Goal: Task Accomplishment & Management: Use online tool/utility

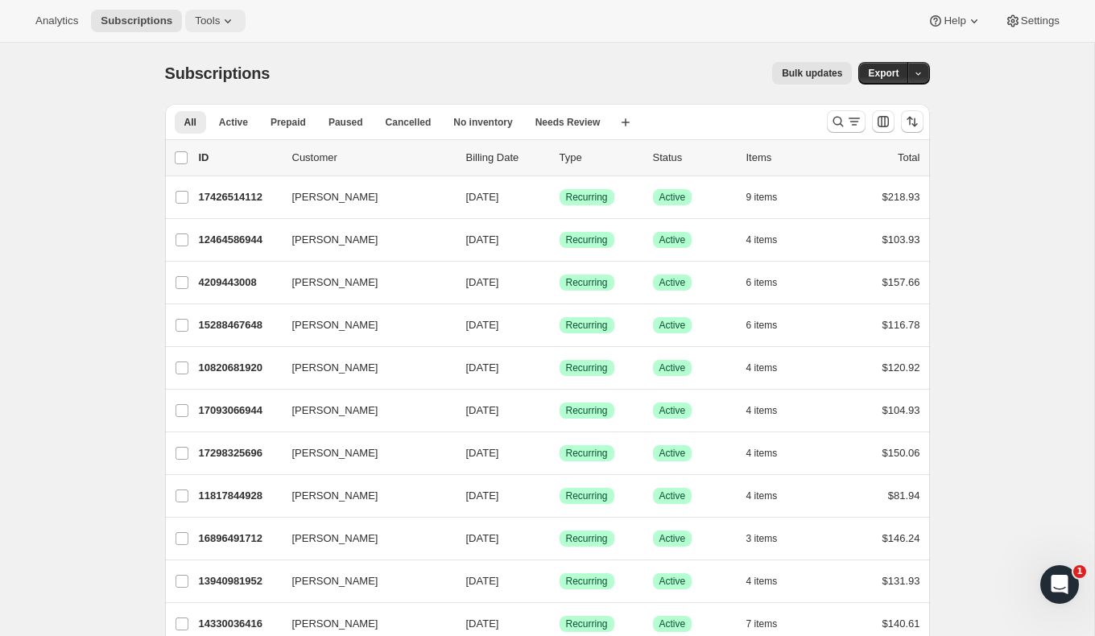
click at [197, 10] on button "Tools" at bounding box center [215, 21] width 60 height 23
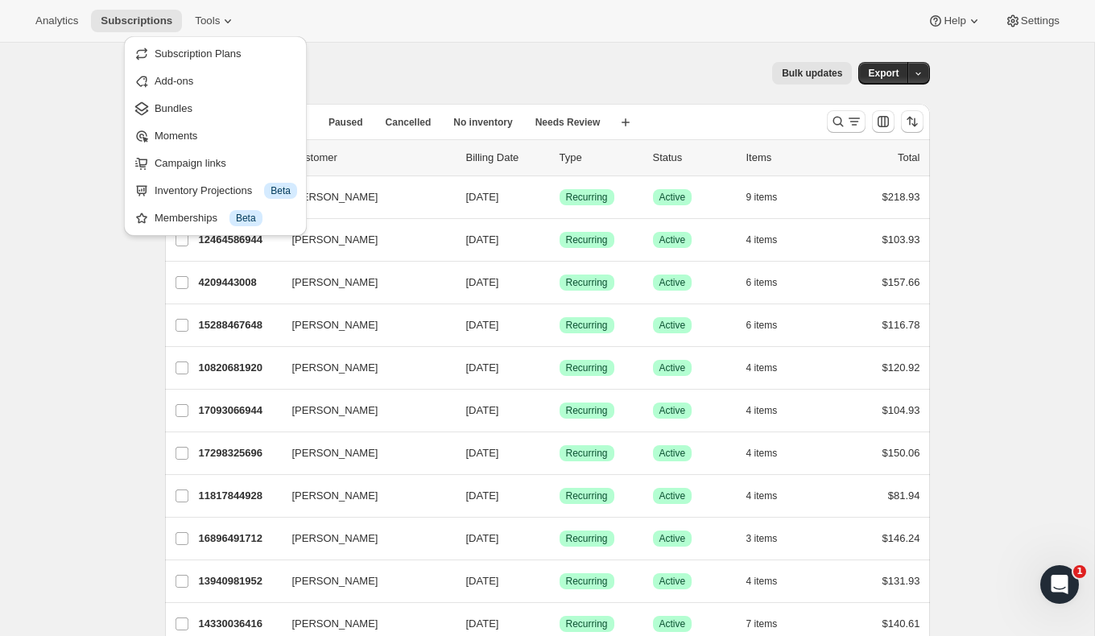
click at [428, 82] on div "Bulk updates" at bounding box center [570, 73] width 563 height 23
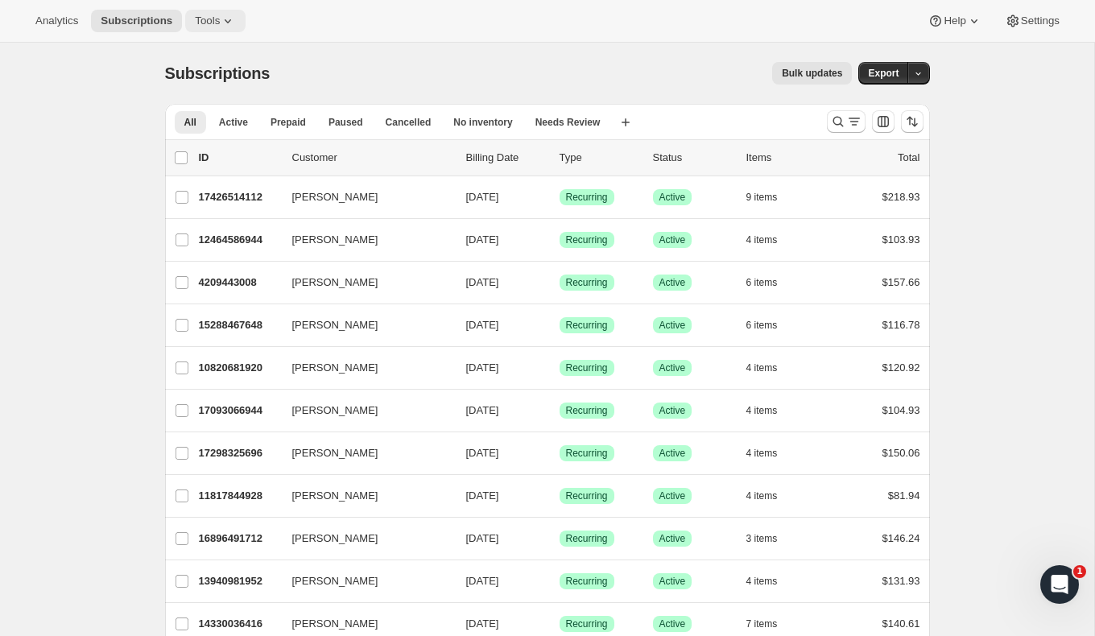
click at [226, 19] on icon at bounding box center [228, 21] width 16 height 16
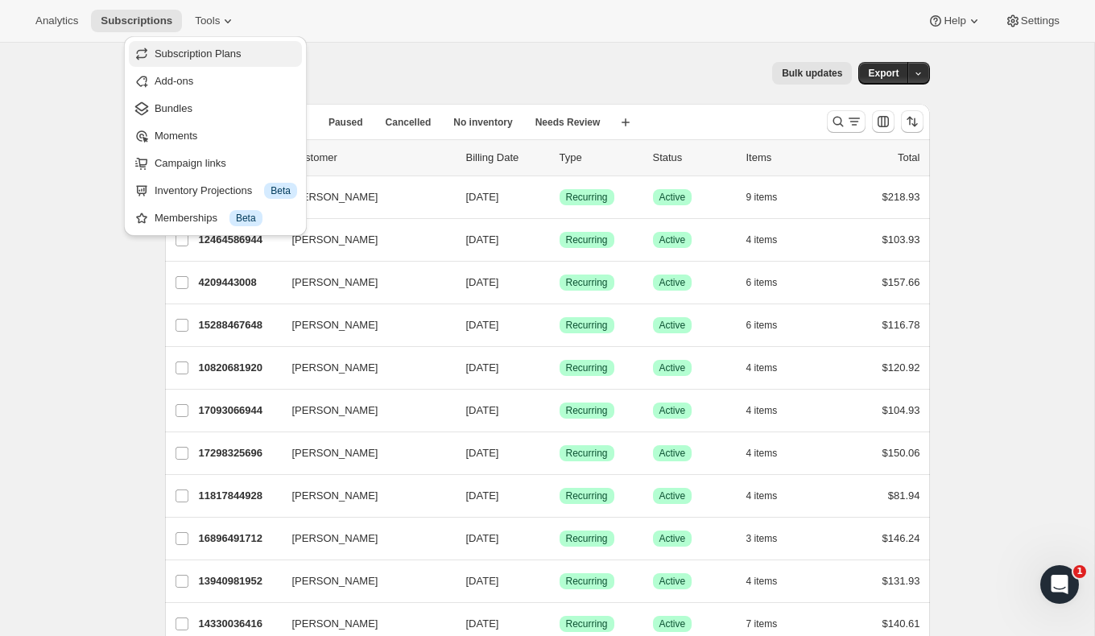
click at [211, 48] on span "Subscription Plans" at bounding box center [198, 54] width 87 height 12
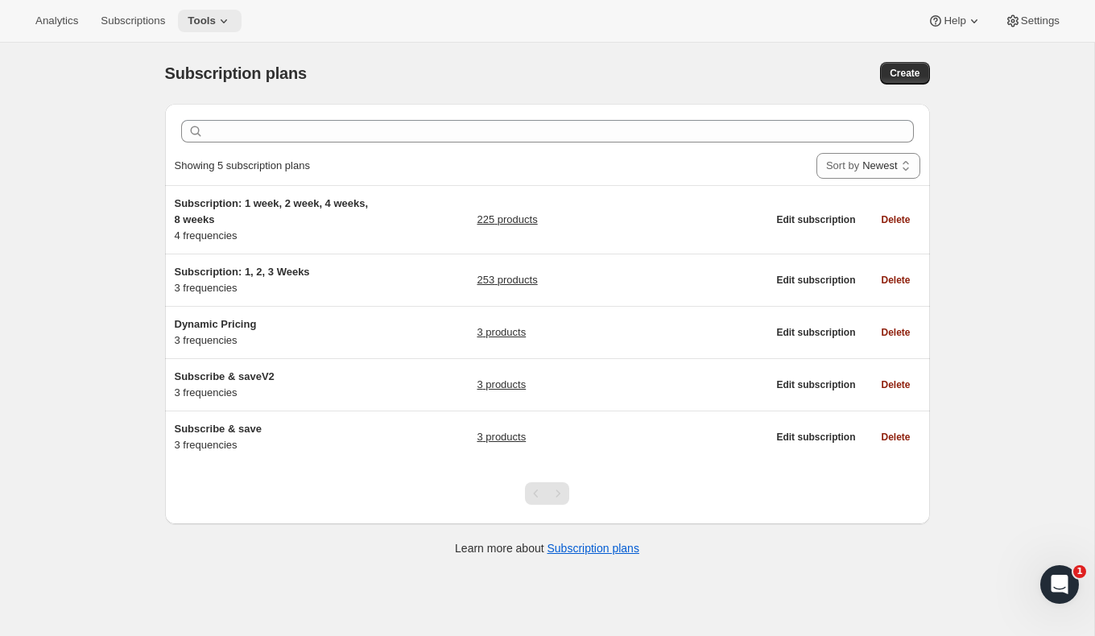
click at [226, 10] on button "Tools" at bounding box center [210, 21] width 64 height 23
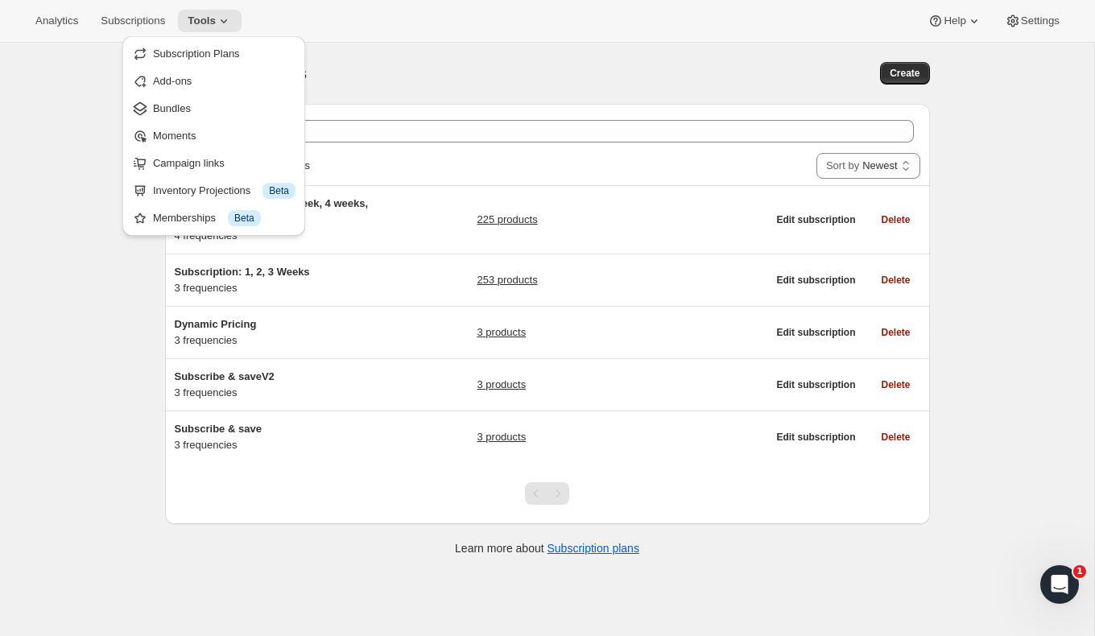
click at [198, 87] on span "Add-ons" at bounding box center [224, 81] width 143 height 16
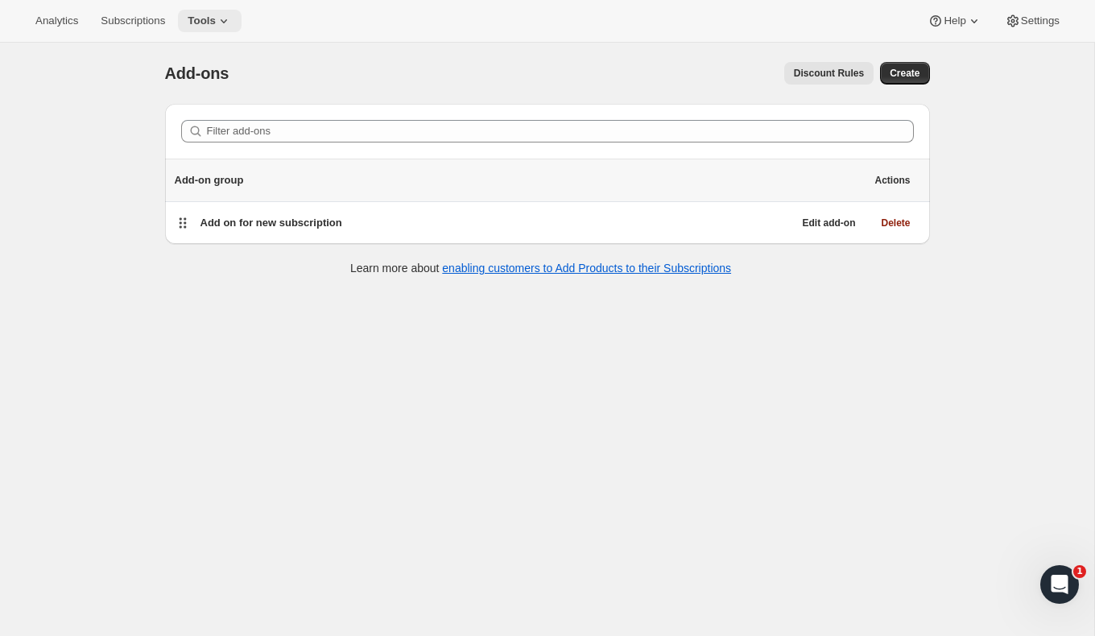
click at [206, 14] on span "Tools" at bounding box center [202, 20] width 28 height 13
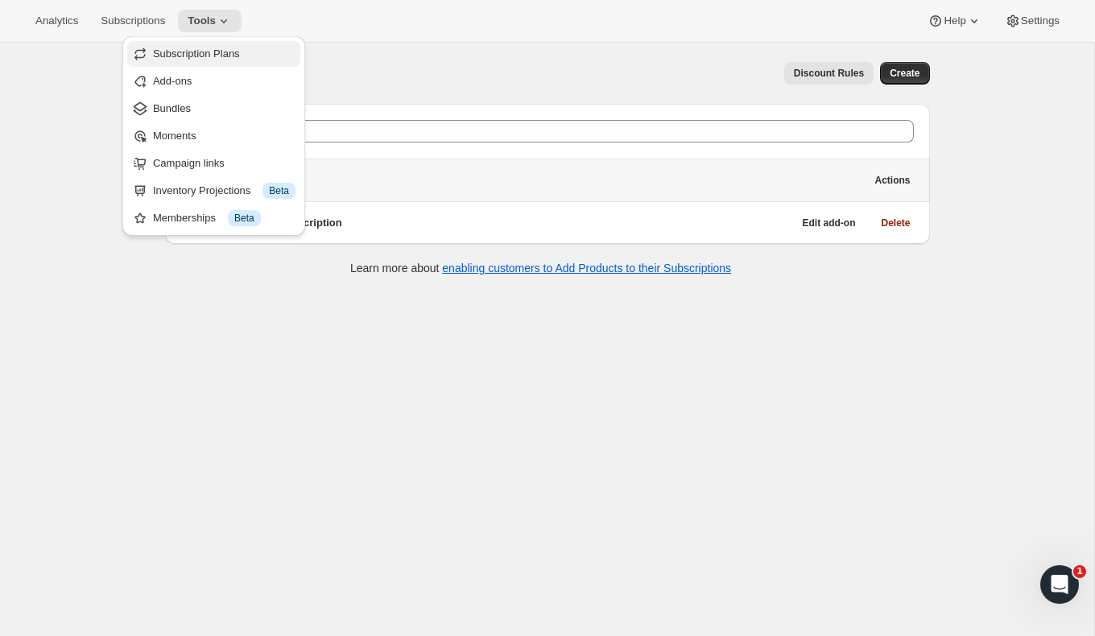
click at [191, 57] on span "Subscription Plans" at bounding box center [196, 54] width 87 height 12
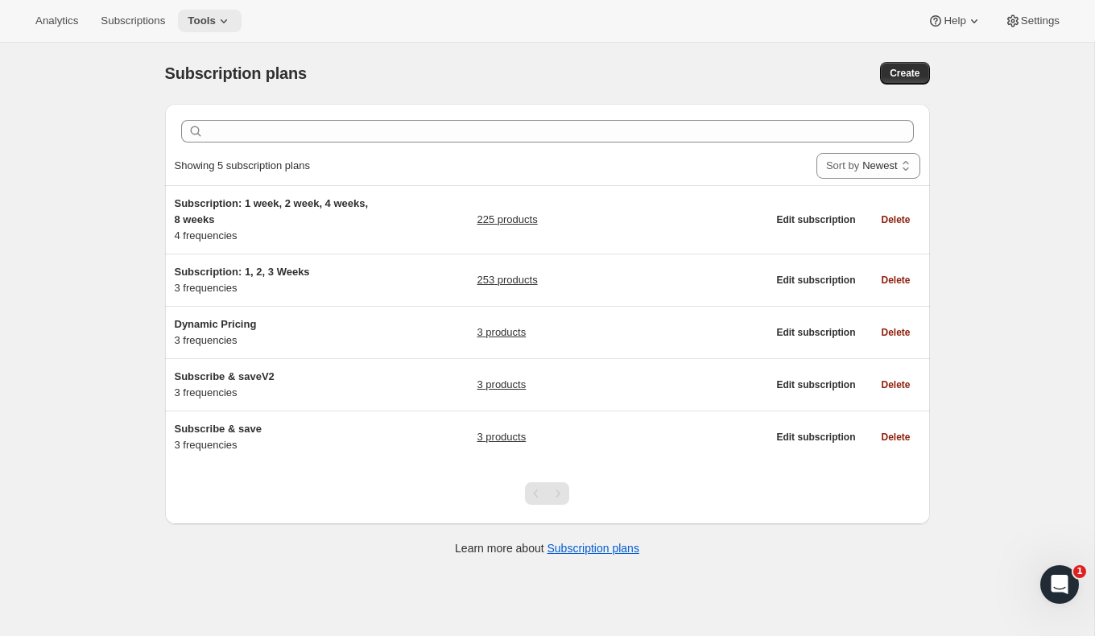
click at [207, 28] on button "Tools" at bounding box center [210, 21] width 64 height 23
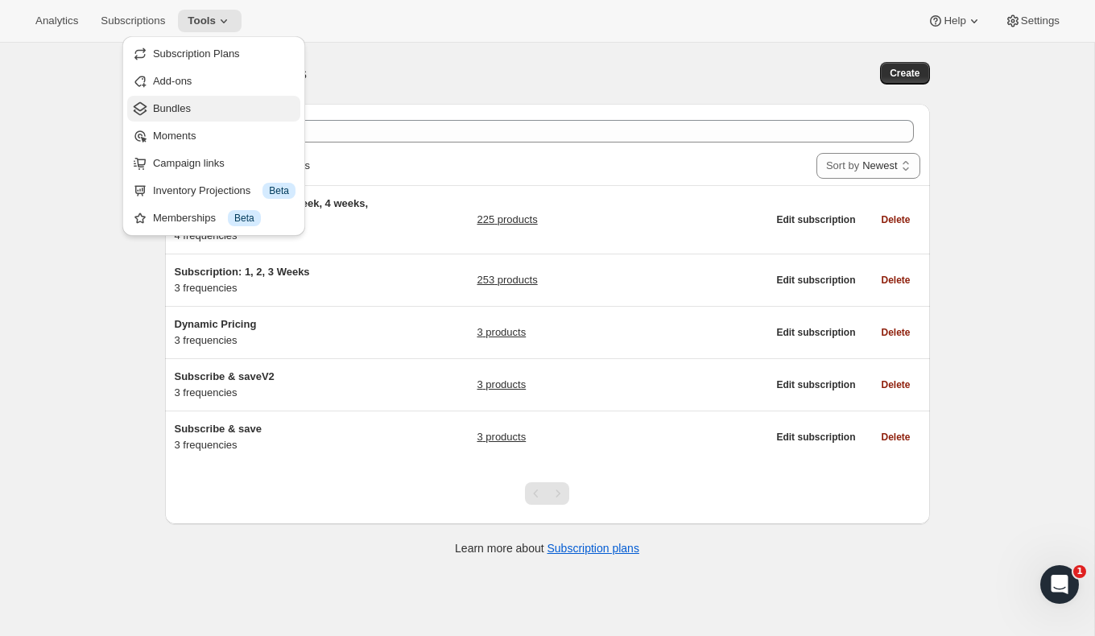
click at [198, 100] on button "Bundles" at bounding box center [213, 109] width 173 height 26
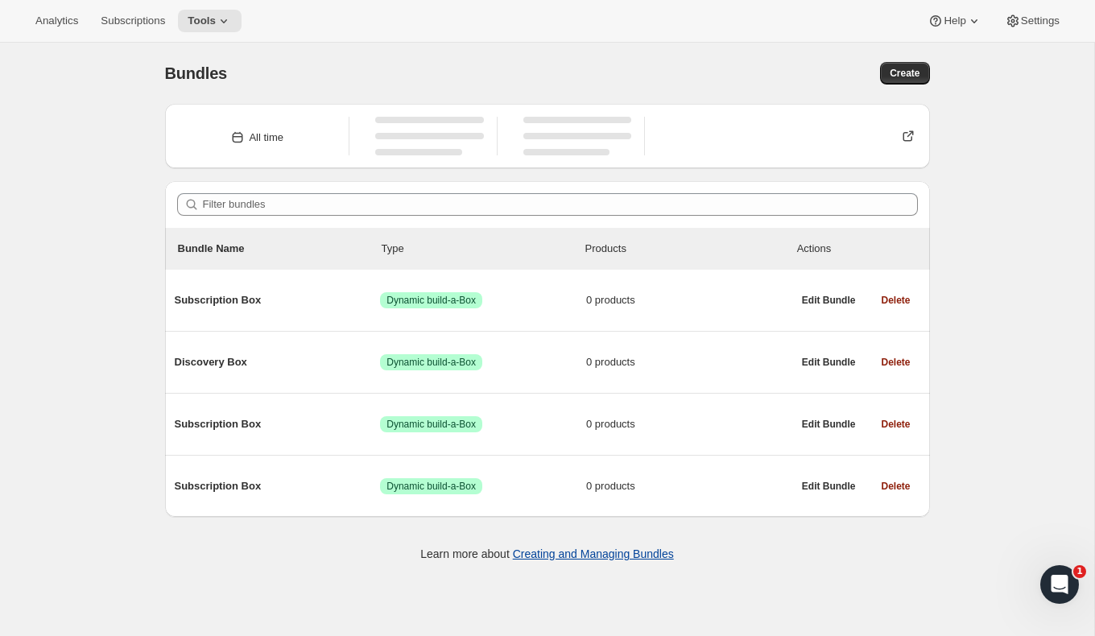
scroll to position [43, 0]
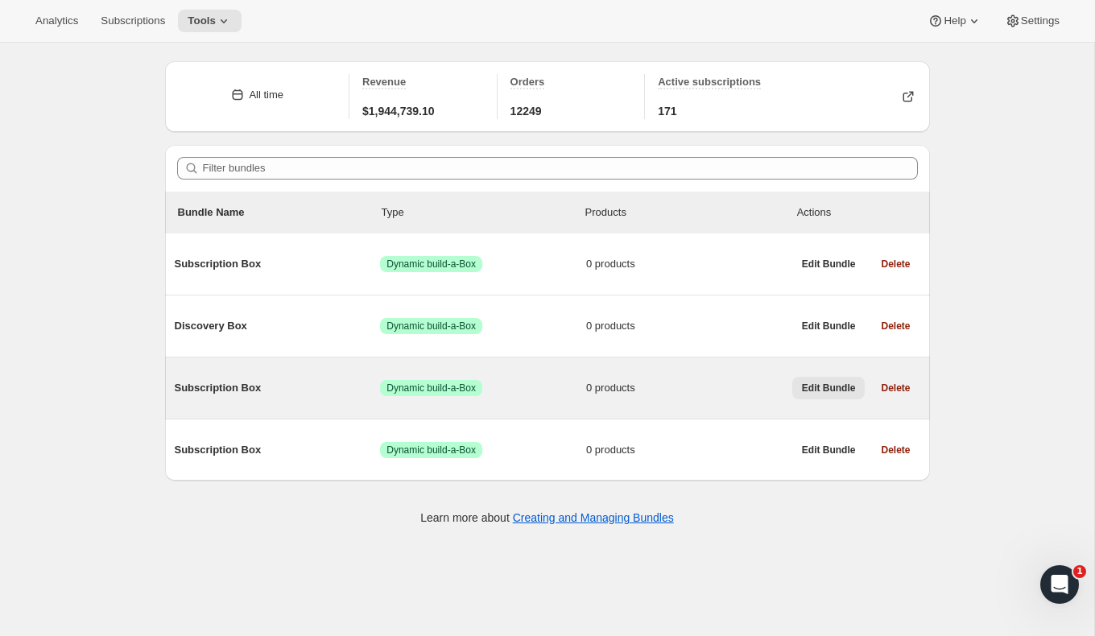
click at [818, 393] on span "Edit Bundle" at bounding box center [829, 388] width 54 height 13
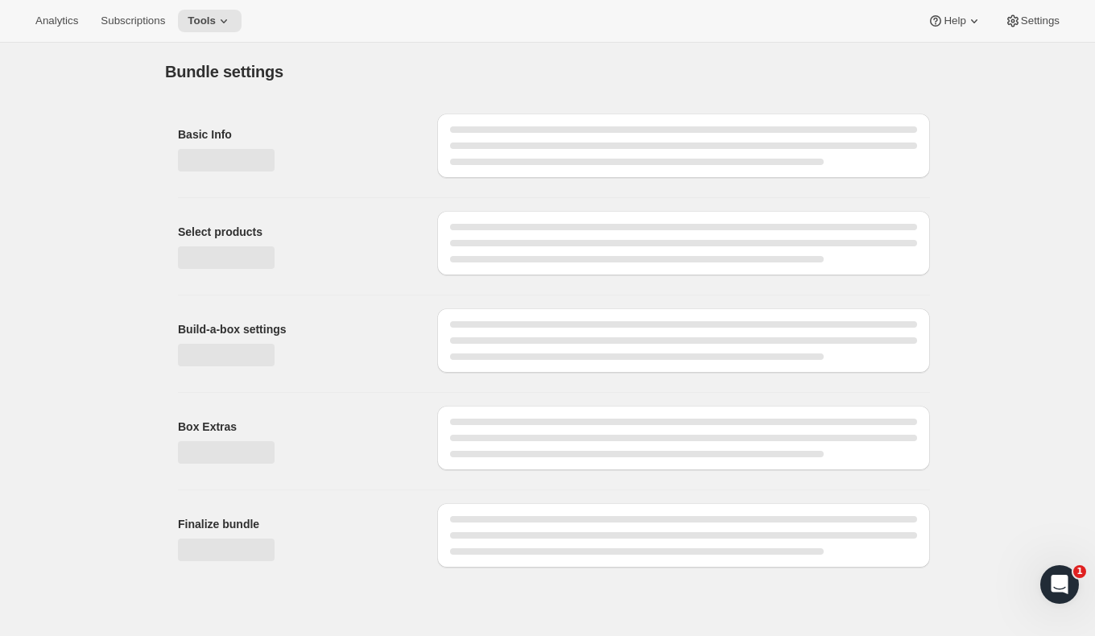
type input "Subscription Box"
checkbox input "true"
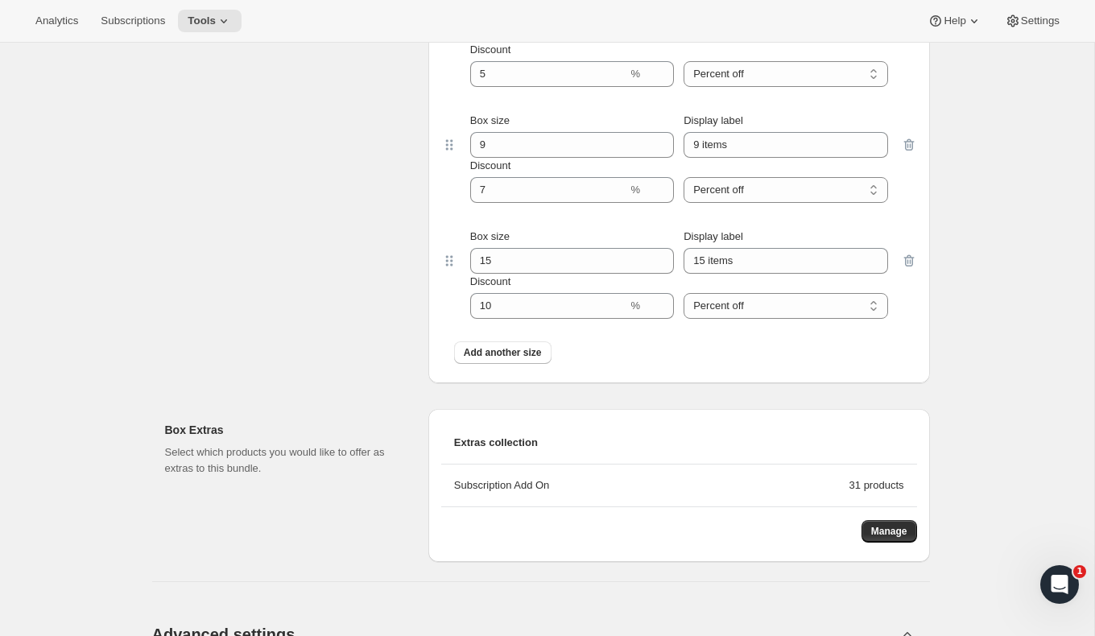
scroll to position [1140, 0]
